Goal: Transaction & Acquisition: Book appointment/travel/reservation

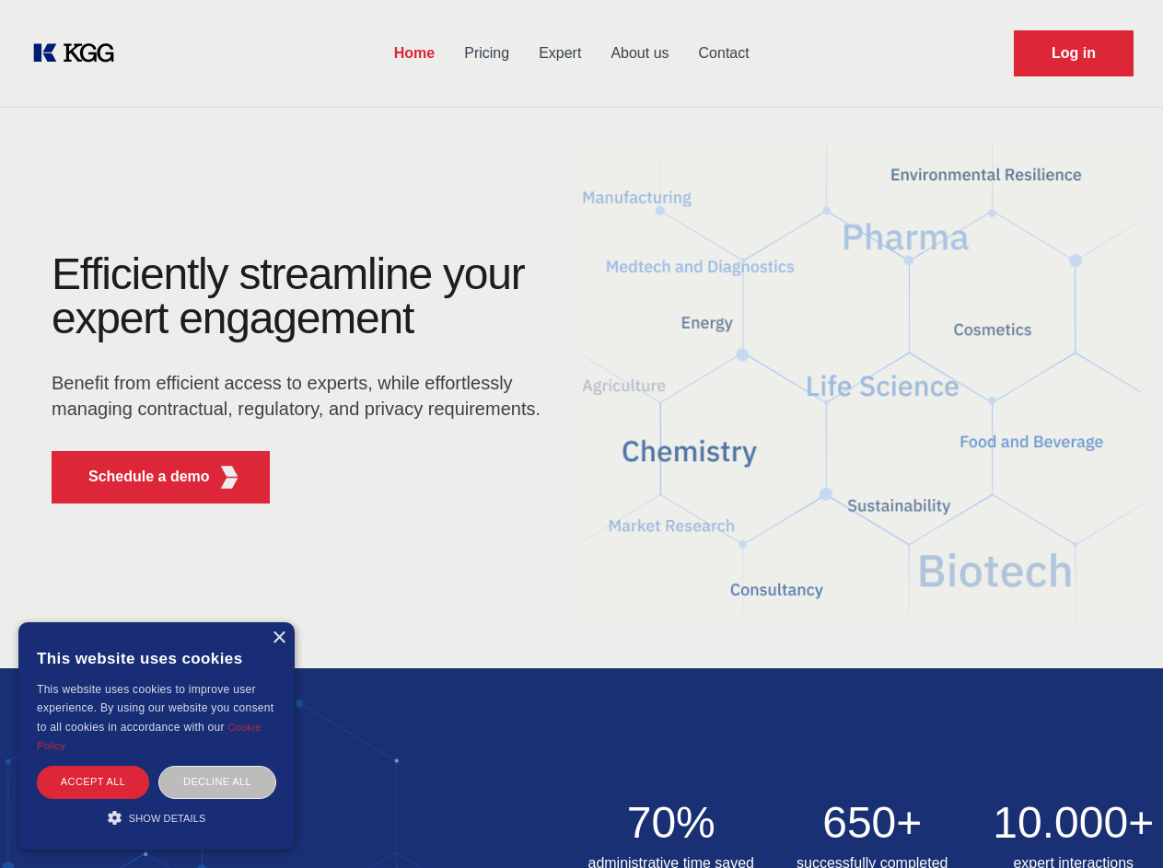
click at [581, 434] on div "Efficiently streamline your expert engagement Benefit from efficient access to …" at bounding box center [302, 385] width 560 height 266
click at [138, 477] on p "Schedule a demo" at bounding box center [149, 477] width 122 height 22
click at [278, 638] on div "× This website uses cookies This website uses cookies to improve user experienc…" at bounding box center [156, 735] width 276 height 227
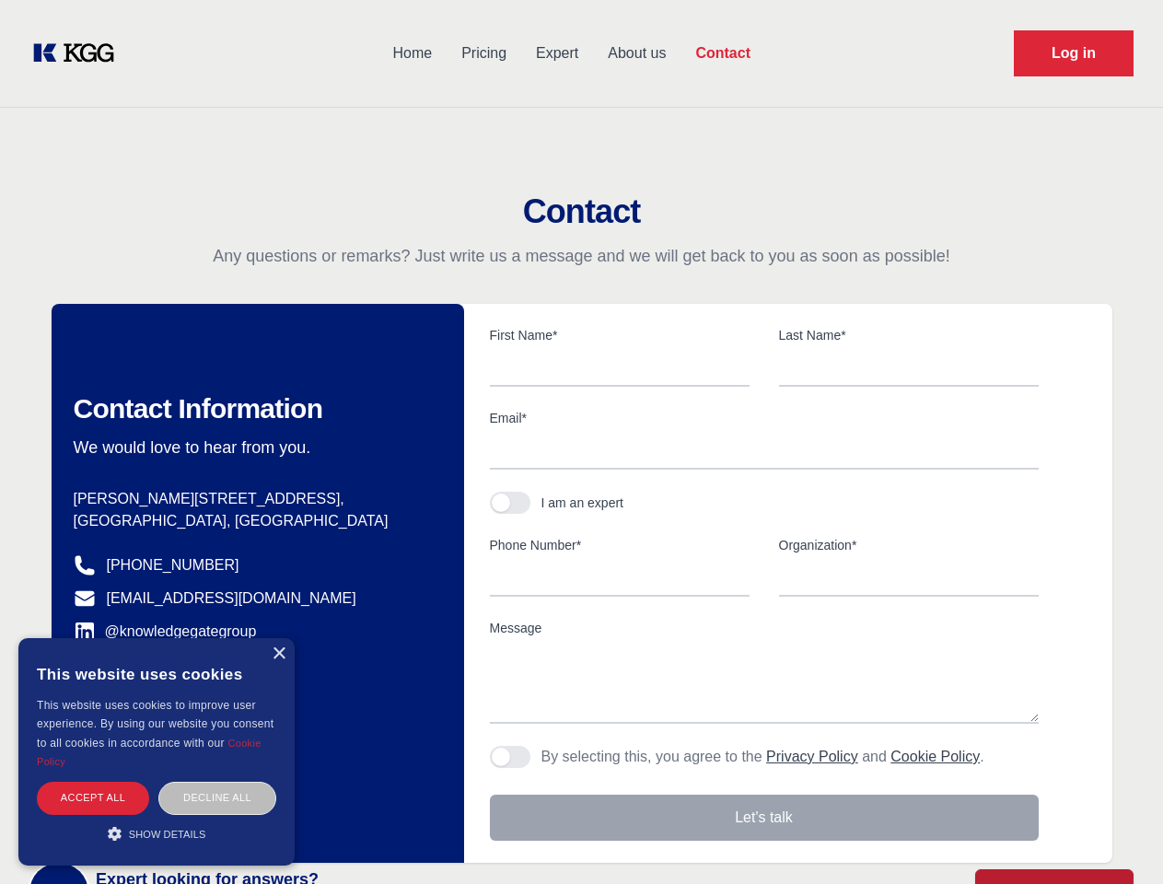
click at [93, 782] on div "Accept all" at bounding box center [93, 798] width 112 height 32
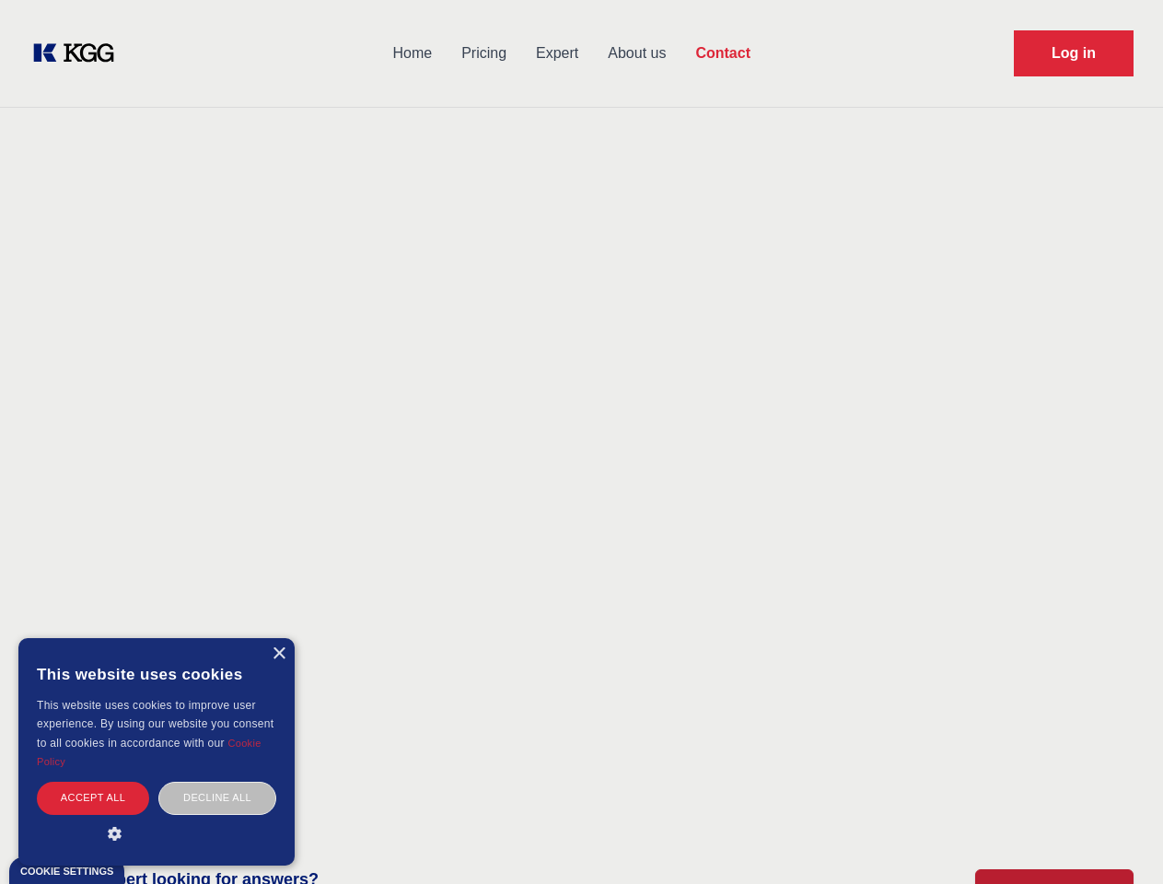
click at [217, 782] on div "Contact Information We would love to hear from you. Postal address [PERSON_NAME…" at bounding box center [258, 583] width 412 height 559
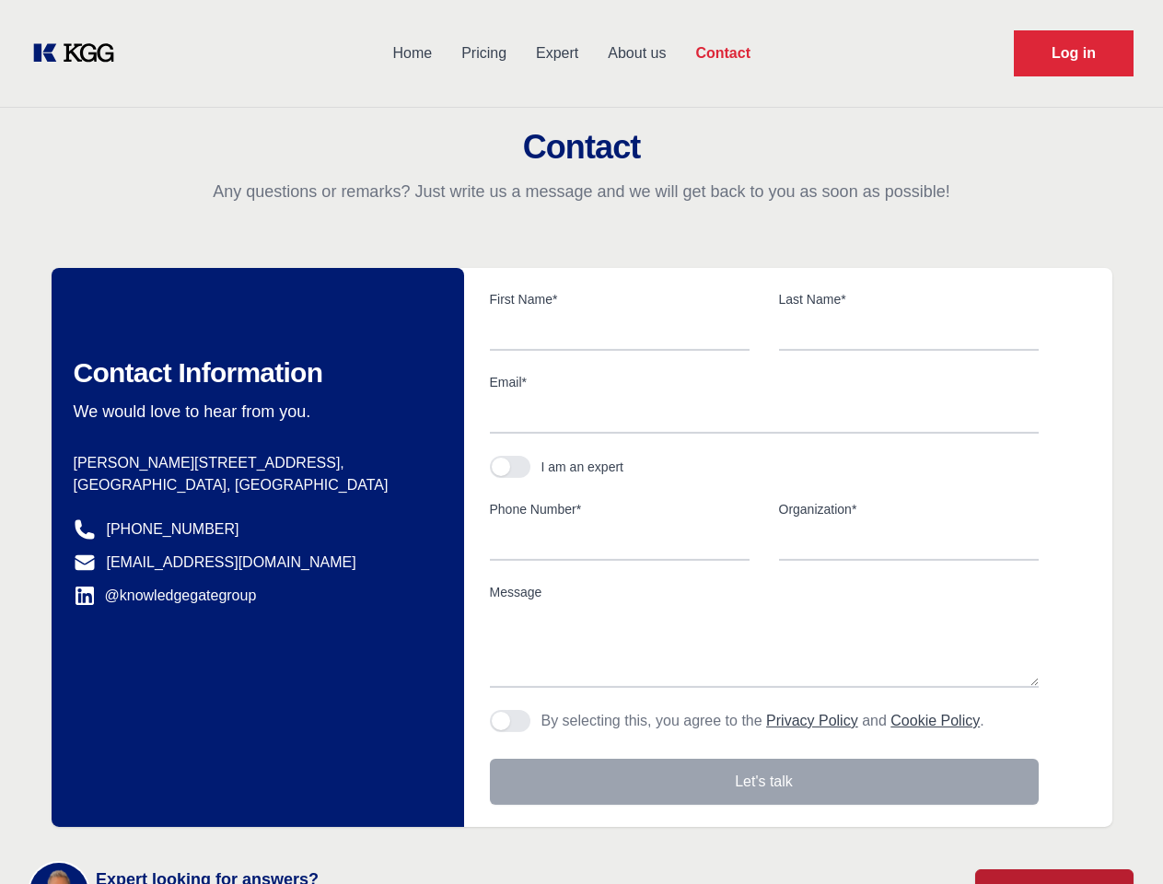
click at [157, 818] on main "Contact Any questions or remarks? Just write us a message and we will get back …" at bounding box center [581, 479] width 1163 height 958
